Goal: Task Accomplishment & Management: Manage account settings

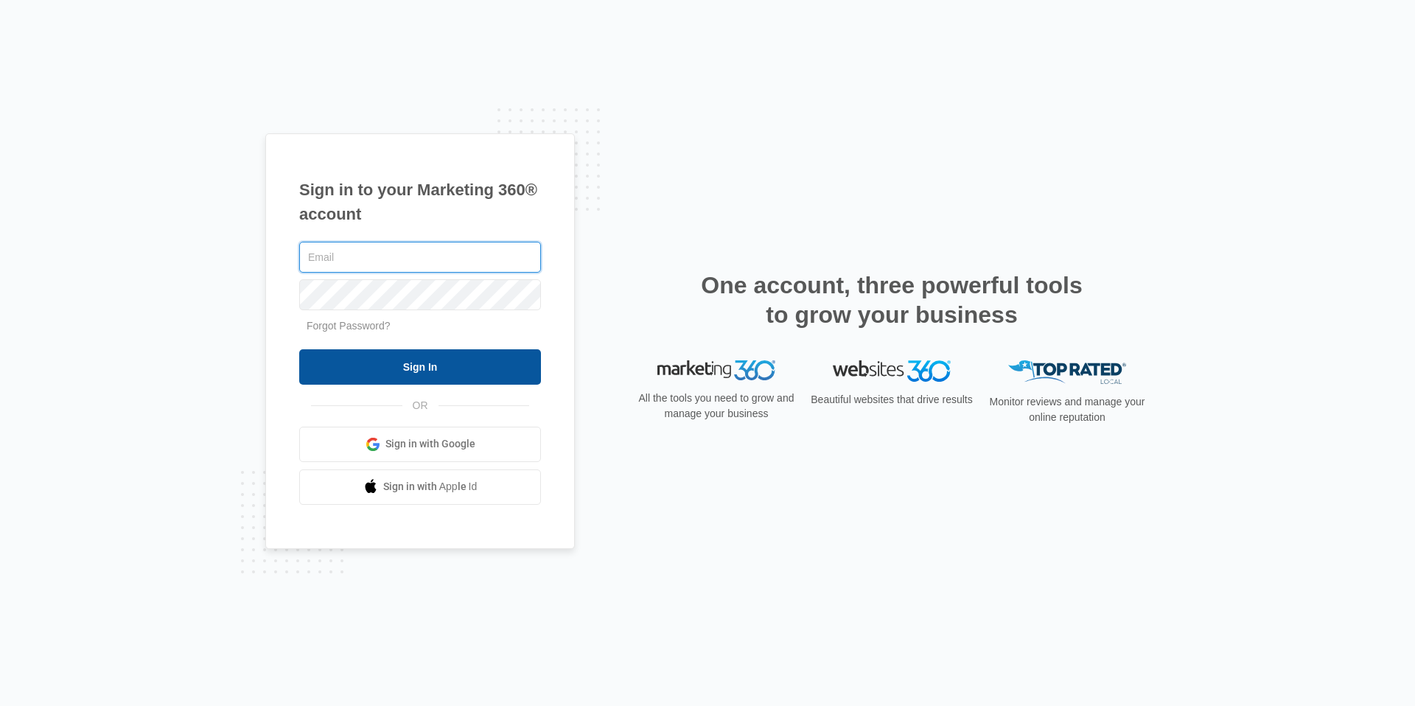
type input "[PERSON_NAME][EMAIL_ADDRESS][PERSON_NAME][DOMAIN_NAME]"
click at [422, 365] on input "Sign In" at bounding box center [420, 366] width 242 height 35
